Goal: Navigation & Orientation: Find specific page/section

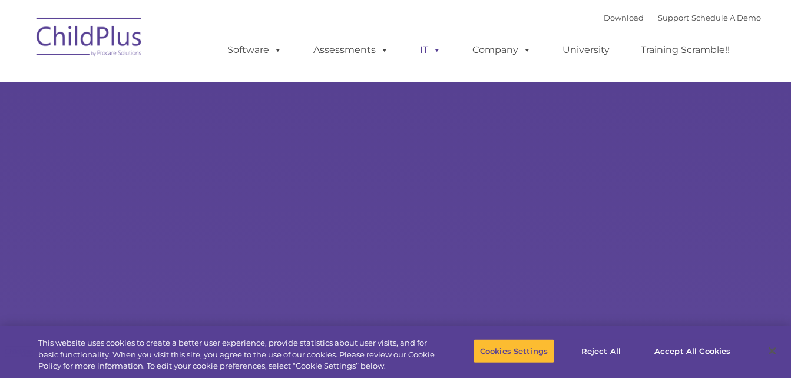
select select "MEDIUM"
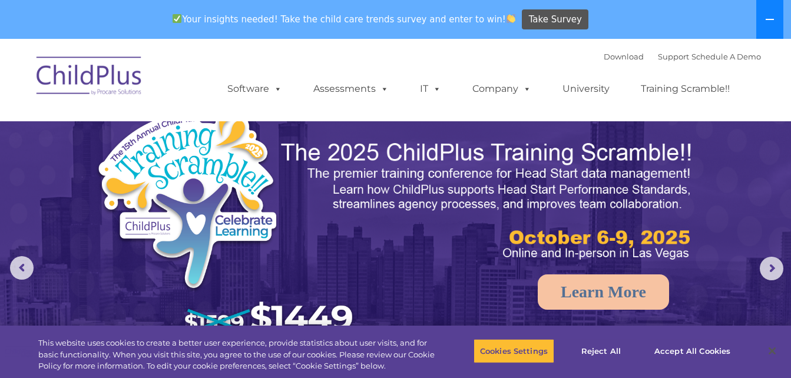
click at [772, 18] on icon at bounding box center [769, 19] width 9 height 9
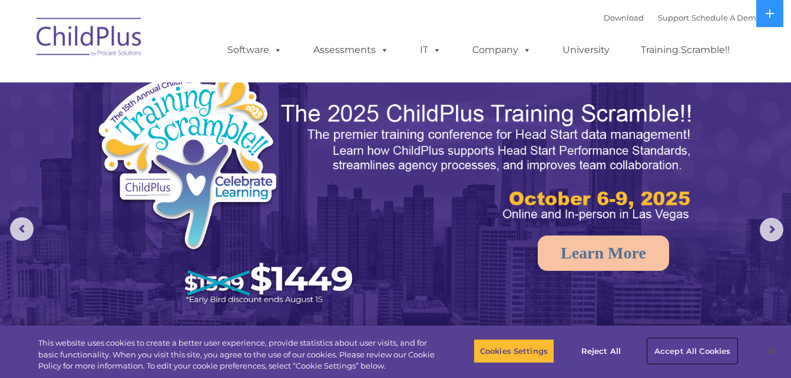
click at [686, 341] on button "Accept All Cookies" at bounding box center [692, 351] width 89 height 25
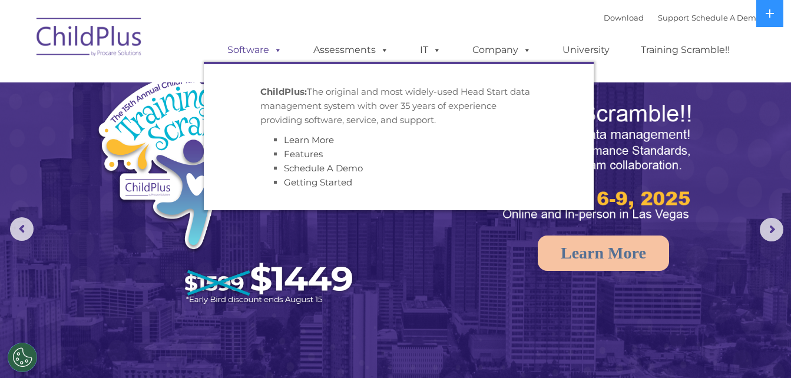
click at [247, 48] on link "Software" at bounding box center [255, 50] width 78 height 24
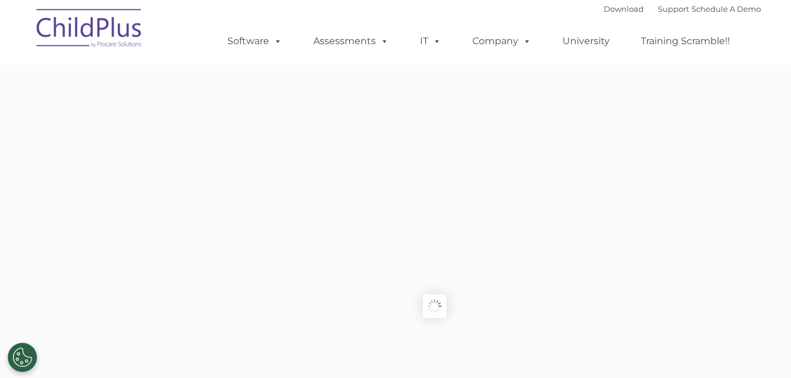
type input ""
